Goal: Task Accomplishment & Management: Manage account settings

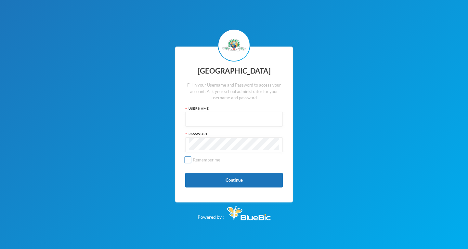
type input "glh20c24"
click at [189, 160] on input "Remember me" at bounding box center [188, 159] width 7 height 7
checkbox input "false"
click at [234, 182] on button "Continue" at bounding box center [233, 180] width 97 height 15
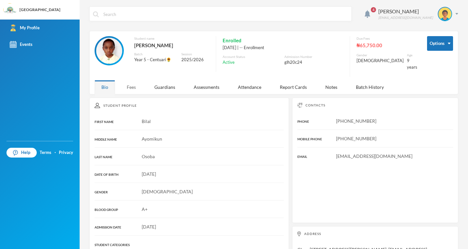
click at [131, 83] on div "Fees" at bounding box center [131, 87] width 23 height 14
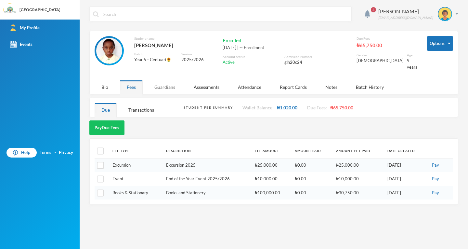
click at [163, 81] on div "Guardians" at bounding box center [165, 87] width 34 height 14
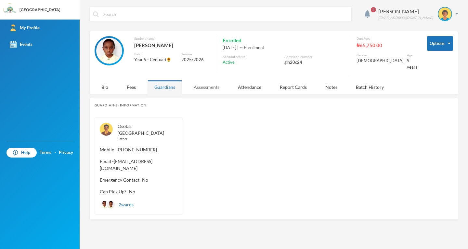
click at [211, 81] on div "Assessments" at bounding box center [206, 87] width 39 height 14
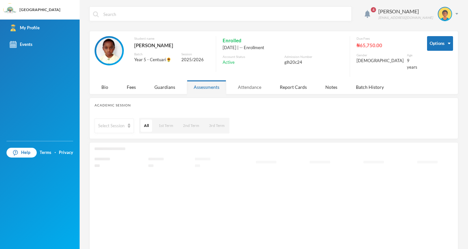
click at [247, 82] on div "Attendance" at bounding box center [249, 87] width 37 height 14
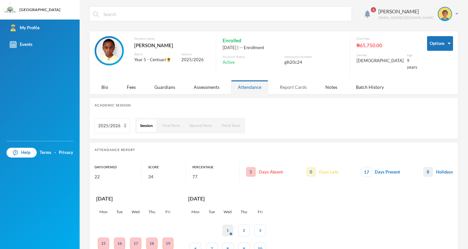
click at [283, 82] on div "Report Cards" at bounding box center [293, 87] width 41 height 14
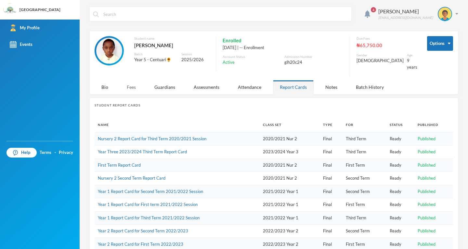
click at [131, 81] on div "Fees" at bounding box center [131, 87] width 23 height 14
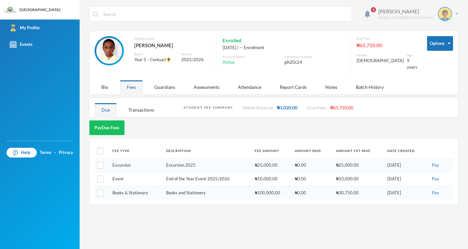
click at [458, 14] on img at bounding box center [456, 14] width 3 height 2
click at [444, 48] on button "Logout" at bounding box center [440, 48] width 29 height 10
